Goal: Task Accomplishment & Management: Manage account settings

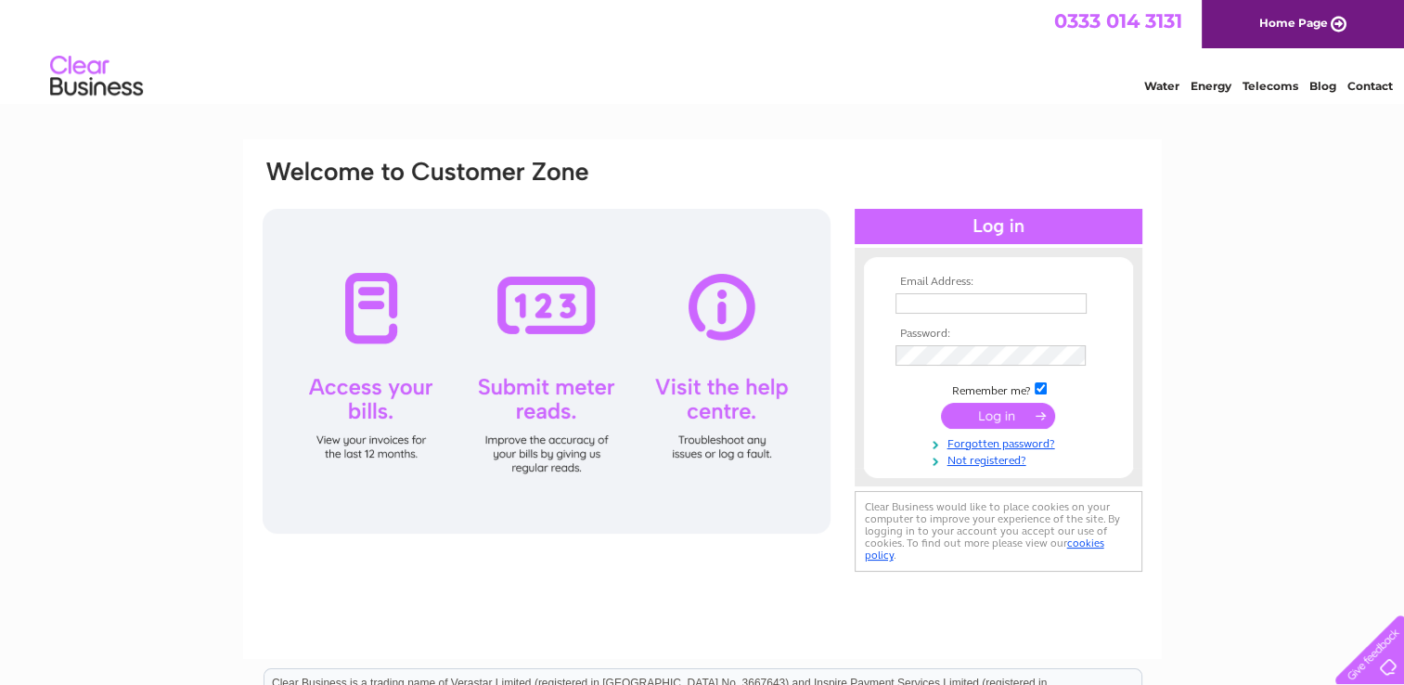
type input "claire.mccready@outlook.com"
click at [987, 406] on input "submit" at bounding box center [998, 416] width 114 height 26
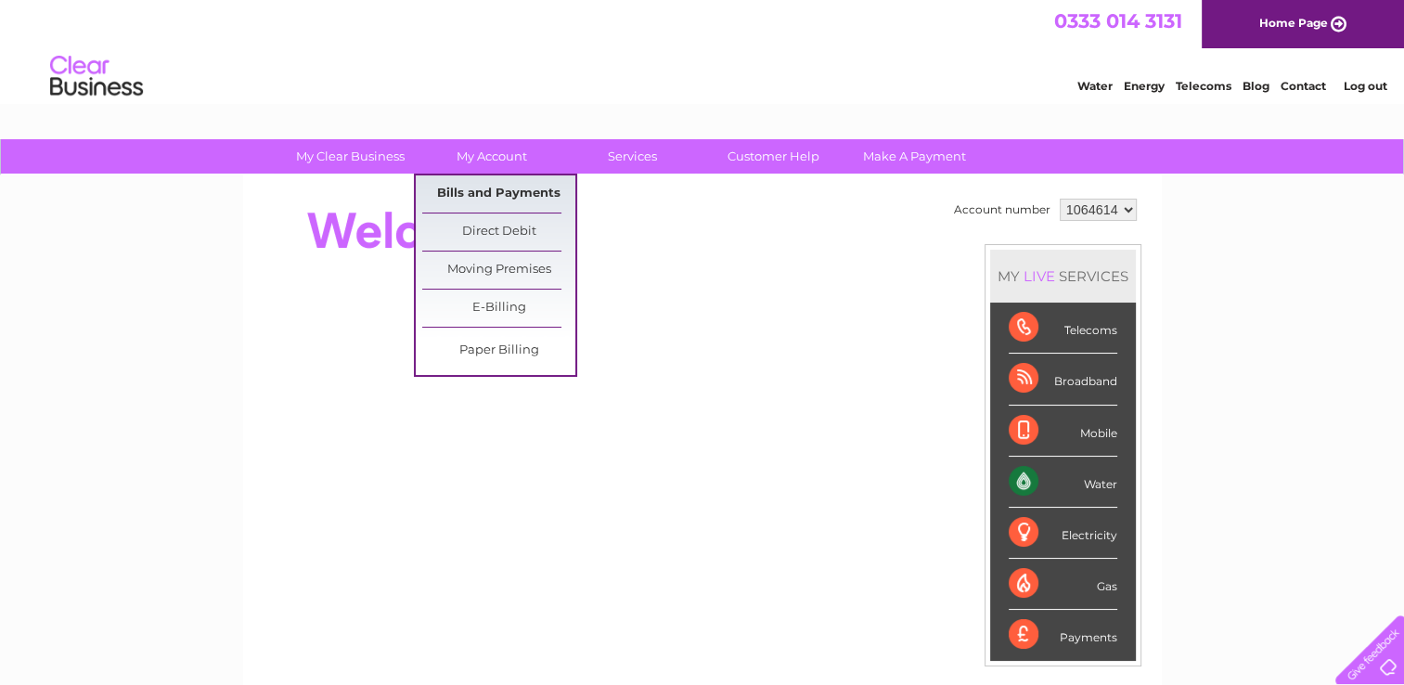
click at [475, 187] on link "Bills and Payments" at bounding box center [498, 193] width 153 height 37
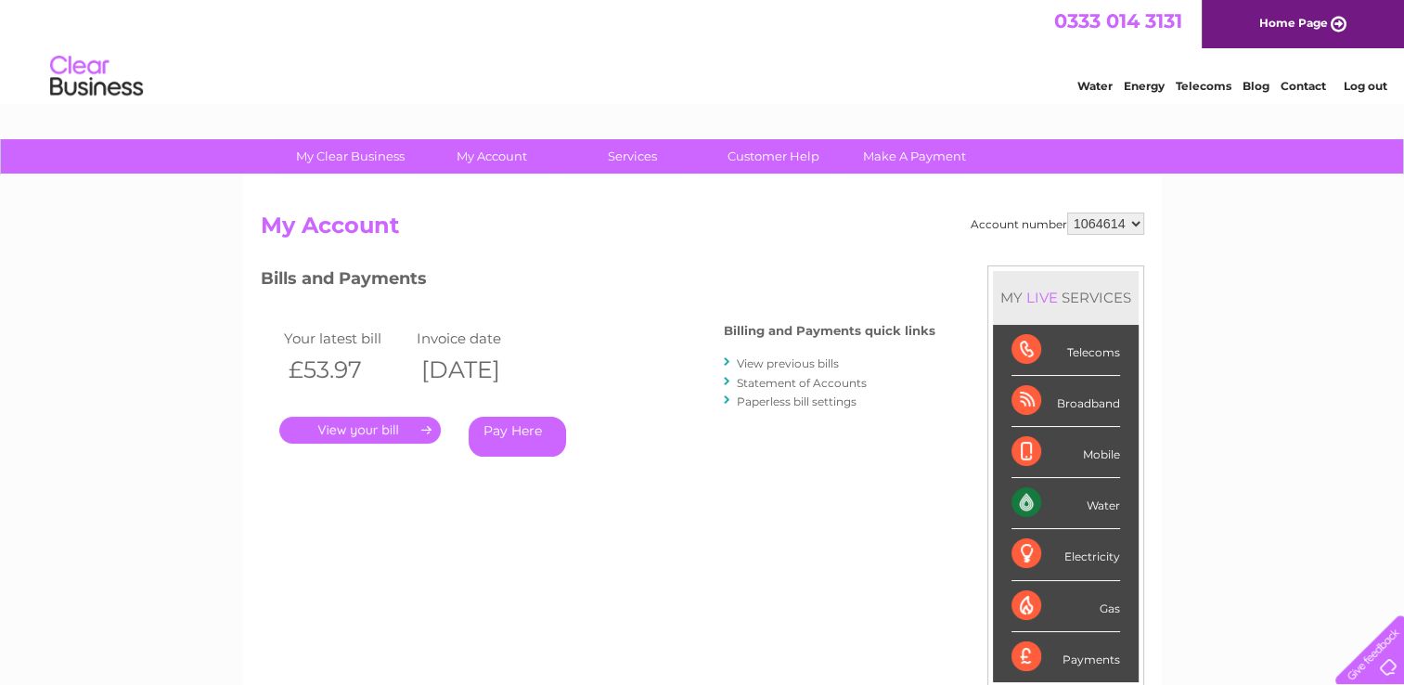
click at [393, 421] on link "." at bounding box center [359, 430] width 161 height 27
click at [809, 360] on link "View previous bills" at bounding box center [788, 363] width 102 height 14
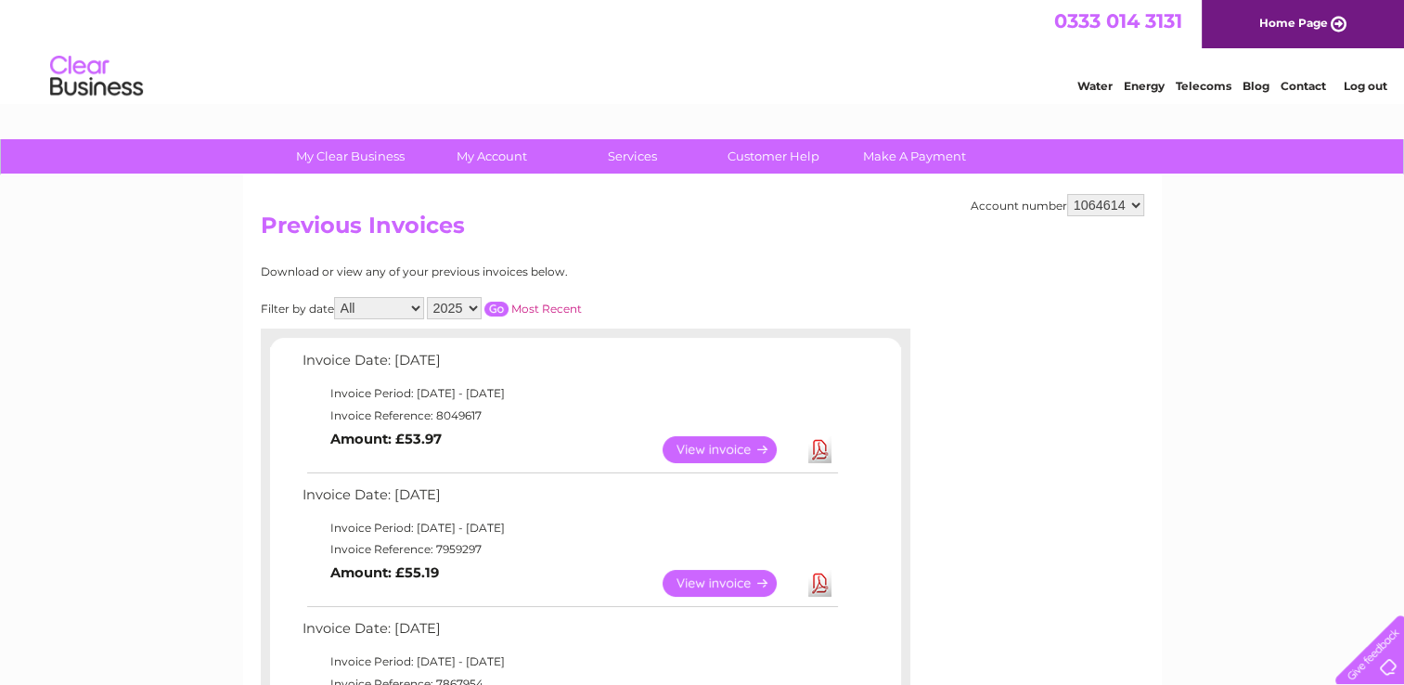
click at [728, 579] on link "View" at bounding box center [731, 583] width 136 height 27
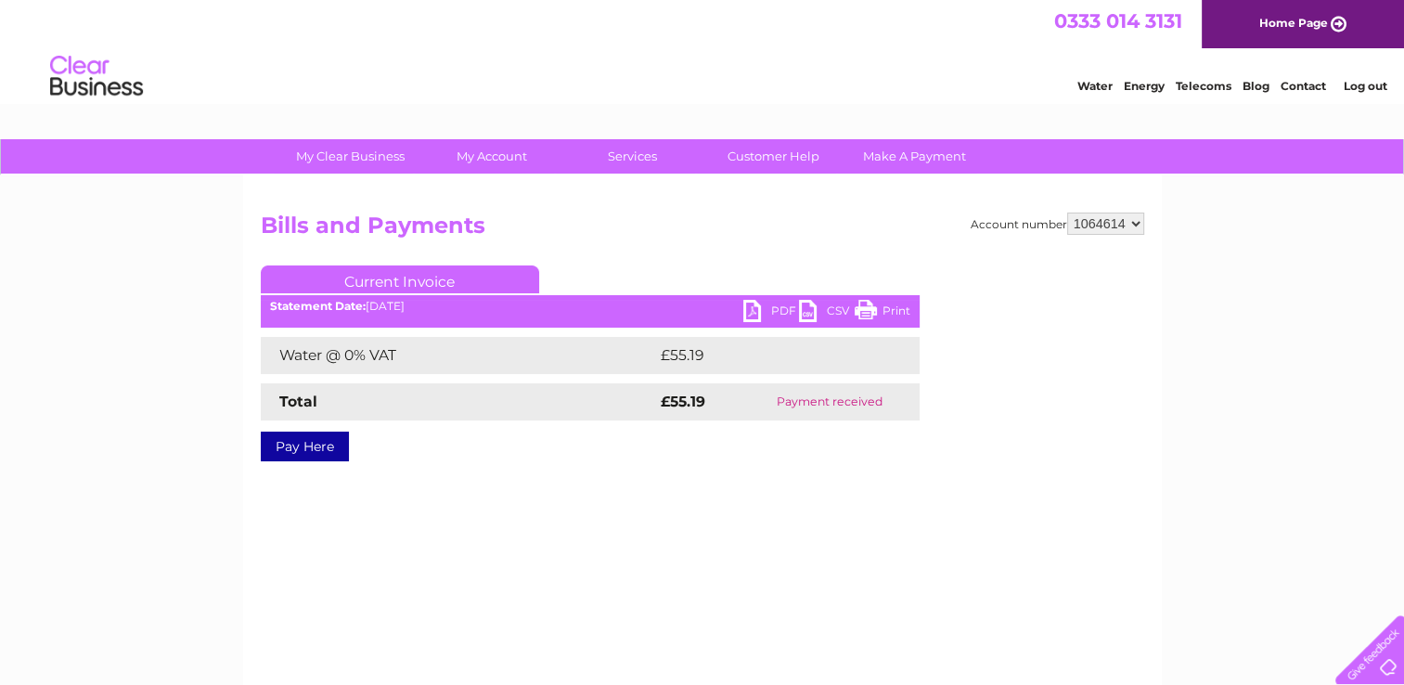
click at [883, 303] on link "Print" at bounding box center [883, 313] width 56 height 27
click at [427, 461] on div "Account number 1064614 Bills and Payments Current Invoice PDF CSV Print Total" at bounding box center [702, 351] width 883 height 277
click at [1367, 83] on link "Log out" at bounding box center [1365, 86] width 44 height 14
